Goal: Use online tool/utility: Use online tool/utility

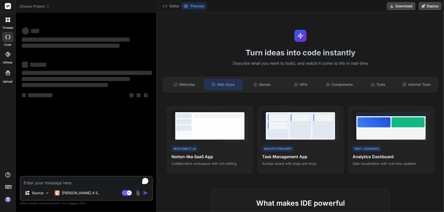
type textarea "x"
click at [84, 184] on textarea "To enrich screen reader interactions, please activate Accessibility in Grammarl…" at bounding box center [87, 181] width 132 height 9
paste textarea "[root@ip-172-16-14-40 ec2-user]# pm2 stAtus bash: pm2: command not found [root@…"
type textarea "[root@ip-172-16-14-40 ec2-user]# pm2 stAtus bash: pm2: command not found [root@…"
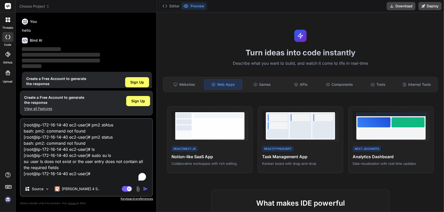
scroll to position [10, 0]
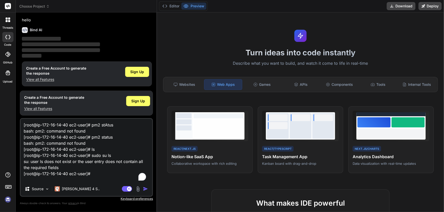
type textarea "x"
type textarea "[root@ip-172-16-14-40 ec2-user]# pm2 stAtus bash: pm2: command not found [root@…"
type textarea "x"
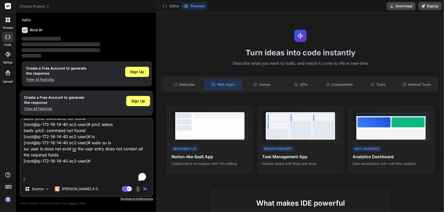
type textarea "[root@ip-172-16-14-40 ec2-user]# pm2 stAtus bash: pm2: command not found [root@…"
type textarea "x"
type textarea "[root@ip-172-16-14-40 ec2-user]# pm2 stAtus bash: pm2: command not found [root@…"
type textarea "x"
type textarea "[root@ip-172-16-14-40 ec2-user]# pm2 stAtus bash: pm2: command not found [root@…"
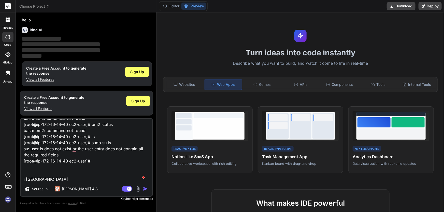
type textarea "x"
type textarea "[root@ip-172-16-14-40 ec2-user]# pm2 stAtus bash: pm2: command not found [root@…"
type textarea "x"
type textarea "[root@ip-172-16-14-40 ec2-user]# pm2 stAtus bash: pm2: command not found [root@…"
type textarea "x"
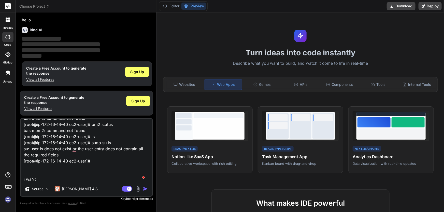
type textarea "[root@ip-172-16-14-40 ec2-user]# pm2 stAtus bash: pm2: command not found [root@…"
type textarea "x"
type textarea "[root@ip-172-16-14-40 ec2-user]# pm2 stAtus bash: pm2: command not found [root@…"
type textarea "x"
type textarea "[root@ip-172-16-14-40 ec2-user]# pm2 stAtus bash: pm2: command not found [root@…"
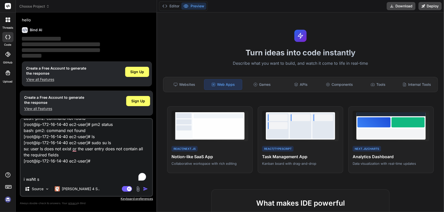
type textarea "x"
type textarea "[root@ip-172-16-14-40 ec2-user]# pm2 stAtus bash: pm2: command not found [root@…"
type textarea "x"
type textarea "[root@ip-172-16-14-40 ec2-user]# pm2 stAtus bash: pm2: command not found [root@…"
type textarea "x"
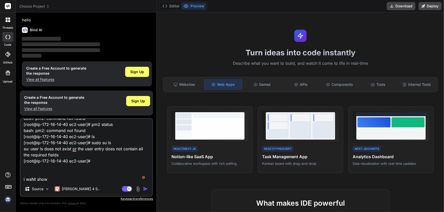
type textarea "[root@ip-172-16-14-40 ec2-user]# pm2 stAtus bash: pm2: command not found [root@…"
type textarea "x"
type textarea "[root@ip-172-16-14-40 ec2-user]# pm2 stAtus bash: pm2: command not found [root@…"
type textarea "x"
type textarea "[root@ip-172-16-14-40 ec2-user]# pm2 stAtus bash: pm2: command not found [root@…"
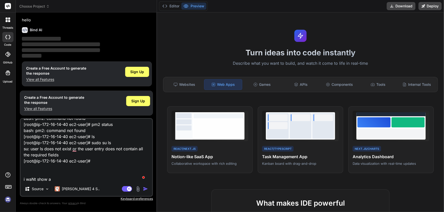
type textarea "x"
type textarea "[root@ip-172-16-14-40 ec2-user]# pm2 stAtus bash: pm2: command not found [root@…"
type textarea "x"
type textarea "[root@ip-172-16-14-40 ec2-user]# pm2 stAtus bash: pm2: command not found [root@…"
type textarea "x"
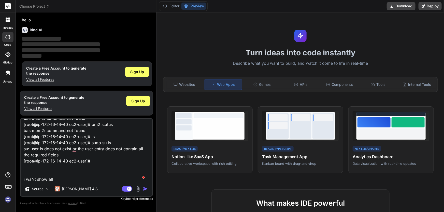
type textarea "[root@ip-172-16-14-40 ec2-user]# pm2 stAtus bash: pm2: command not found [root@…"
type textarea "x"
type textarea "[root@ip-172-16-14-40 ec2-user]# pm2 stAtus bash: pm2: command not found [root@…"
type textarea "x"
type textarea "[root@ip-172-16-14-40 ec2-user]# pm2 stAtus bash: pm2: command not found [root@…"
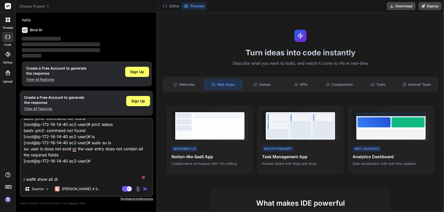
type textarea "x"
type textarea "[root@ip-172-16-14-40 ec2-user]# pm2 stAtus bash: pm2: command not found [root@…"
type textarea "x"
type textarea "[root@ip-172-16-14-40 ec2-user]# pm2 stAtus bash: pm2: command not found [root@…"
type textarea "x"
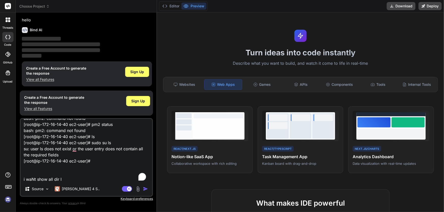
type textarea "[root@ip-172-16-14-40 ec2-user]# pm2 stAtus bash: pm2: command not found [root@…"
type textarea "x"
type textarea "[root@ip-172-16-14-40 ec2-user]# pm2 stAtus bash: pm2: command not found [root@…"
type textarea "x"
type textarea "[root@ip-172-16-14-40 ec2-user]# pm2 stAtus bash: pm2: command not found [root@…"
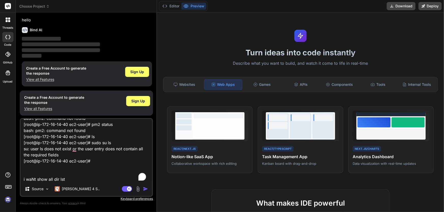
click at [146, 190] on img "button" at bounding box center [145, 189] width 5 height 5
click at [145, 188] on img "button" at bounding box center [145, 189] width 5 height 5
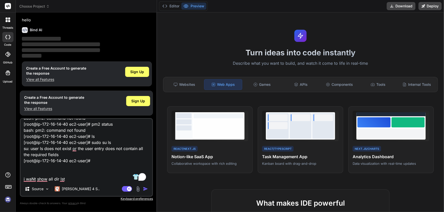
click at [101, 163] on textarea "[root@ip-172-16-14-40 ec2-user]# pm2 stAtus bash: pm2: command not found [root@…" at bounding box center [87, 150] width 132 height 63
click at [88, 173] on textarea "[root@ip-172-16-14-40 ec2-user]# pm2 stAtus bash: pm2: command not found [root@…" at bounding box center [87, 150] width 132 height 63
click at [87, 173] on textarea "[root@ip-172-16-14-40 ec2-user]# pm2 stAtus bash: pm2: command not found [root@…" at bounding box center [87, 150] width 132 height 63
click at [79, 174] on textarea "[root@ip-172-16-14-40 ec2-user]# pm2 stAtus bash: pm2: command not found [root@…" at bounding box center [87, 150] width 132 height 63
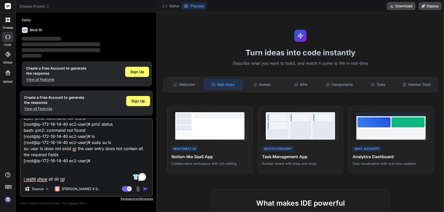
click at [79, 174] on textarea "[root@ip-172-16-14-40 ec2-user]# pm2 stAtus bash: pm2: command not found [root@…" at bounding box center [87, 150] width 132 height 63
click at [143, 189] on div "Agent Mode. When this toggle is activated, AI automatically makes decisions, re…" at bounding box center [135, 189] width 29 height 6
click at [143, 189] on img "button" at bounding box center [145, 189] width 5 height 5
click at [128, 172] on textarea "[root@ip-172-16-14-40 ec2-user]# pm2 stAtus bash: pm2: command not found [root@…" at bounding box center [87, 150] width 132 height 63
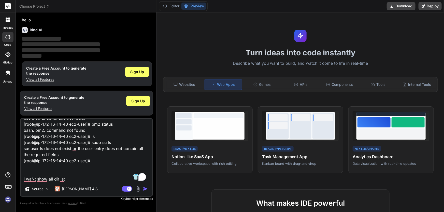
type textarea "x"
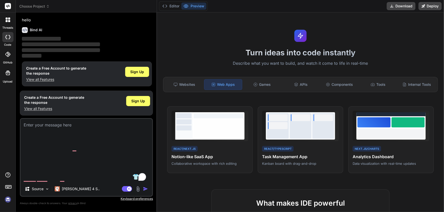
scroll to position [0, 0]
